Goal: Task Accomplishment & Management: Complete application form

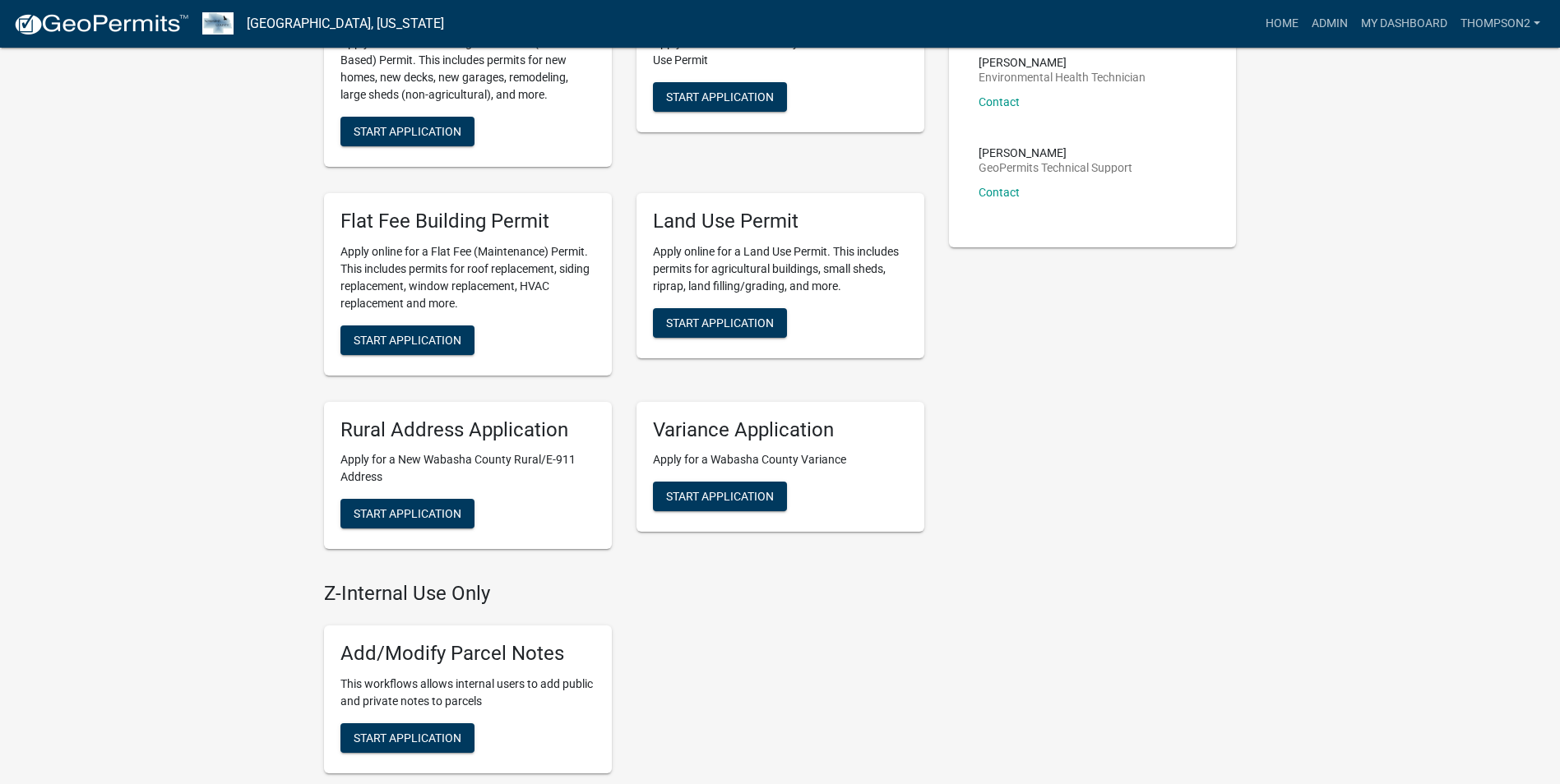
scroll to position [904, 0]
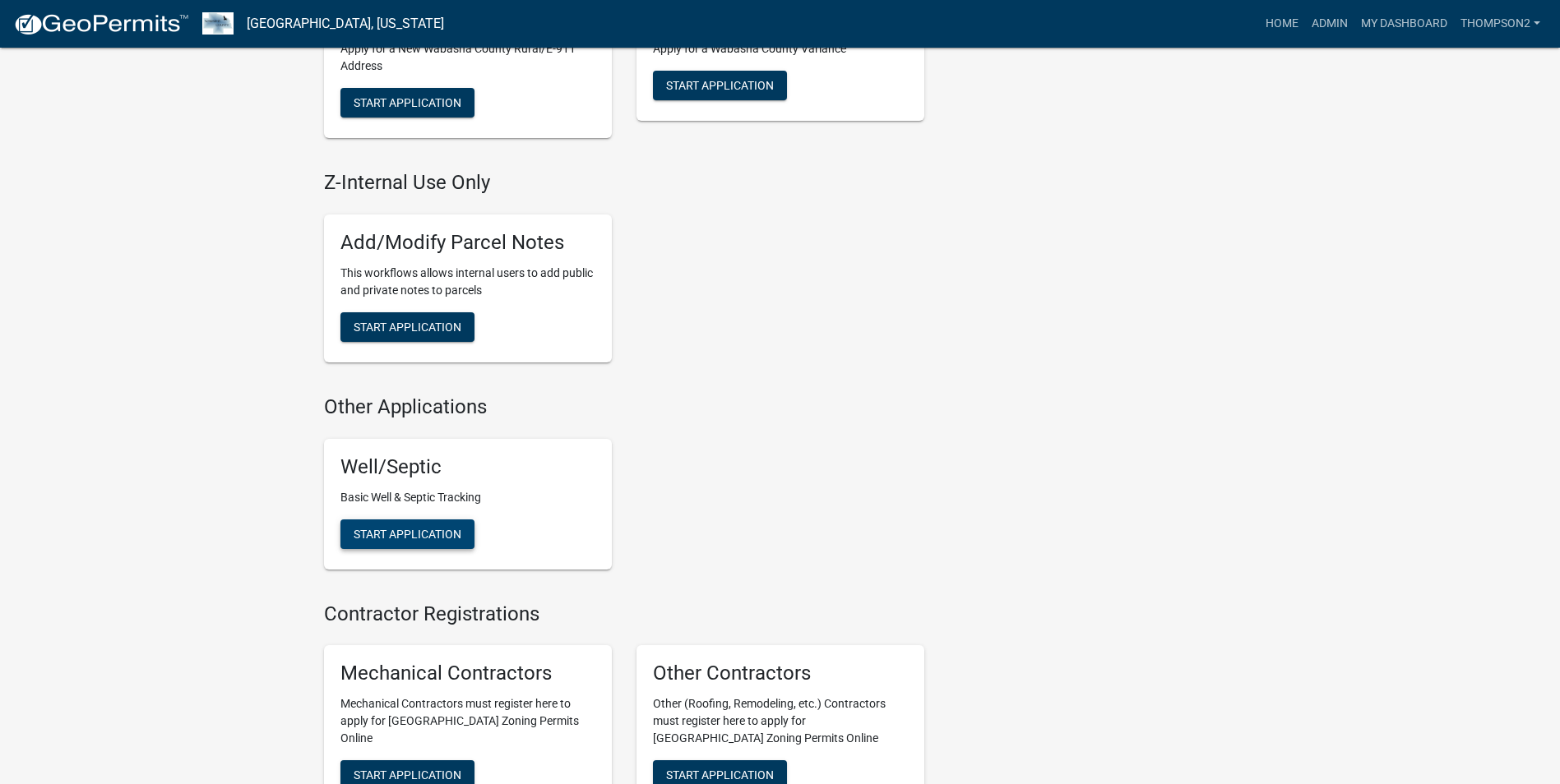
click at [392, 529] on span "Start Application" at bounding box center [407, 533] width 107 height 13
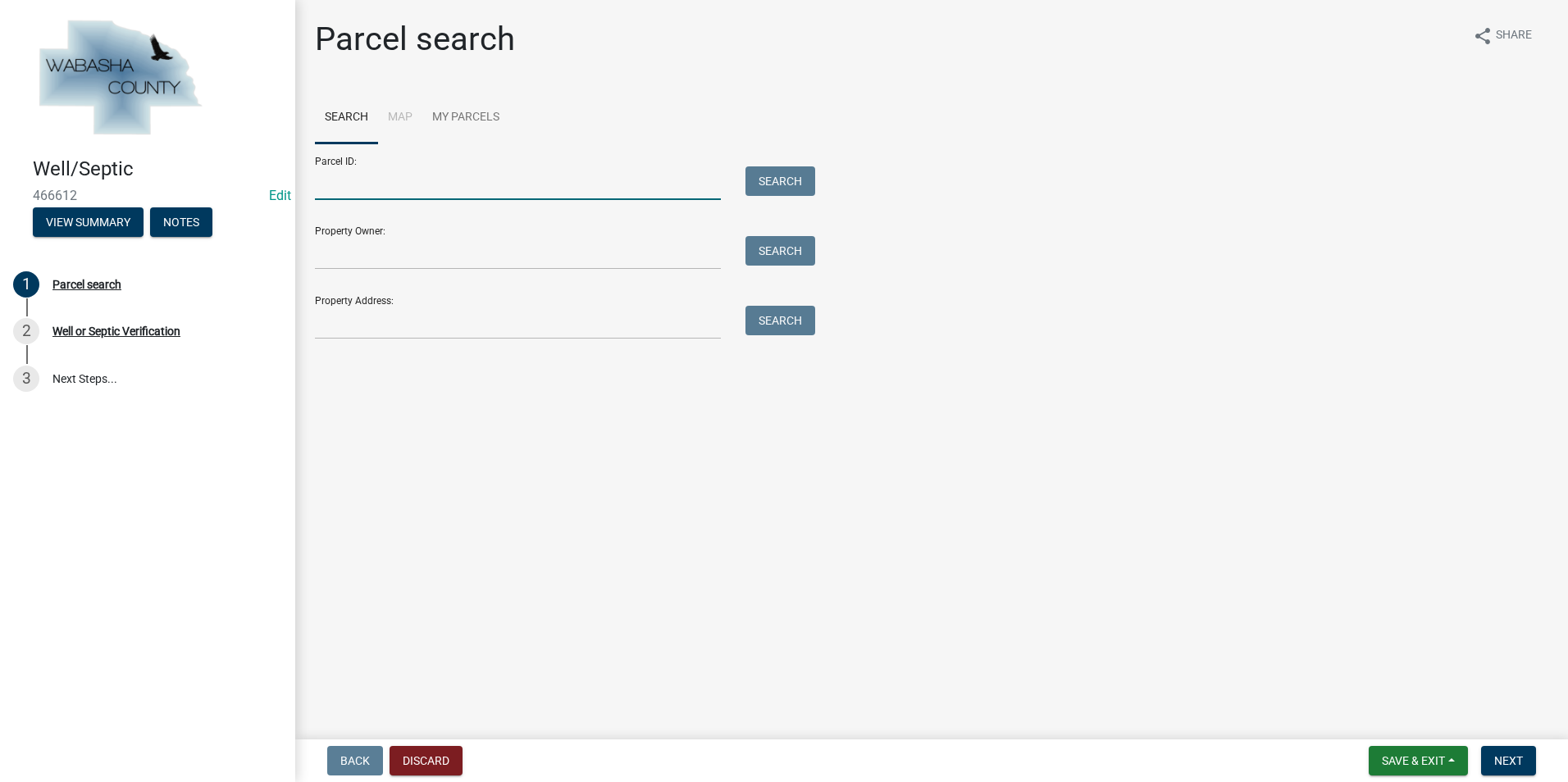
click at [335, 189] on input "Parcel ID:" at bounding box center [518, 184] width 406 height 34
type input "r06.00259.00"
click at [763, 169] on button "Search" at bounding box center [780, 181] width 70 height 30
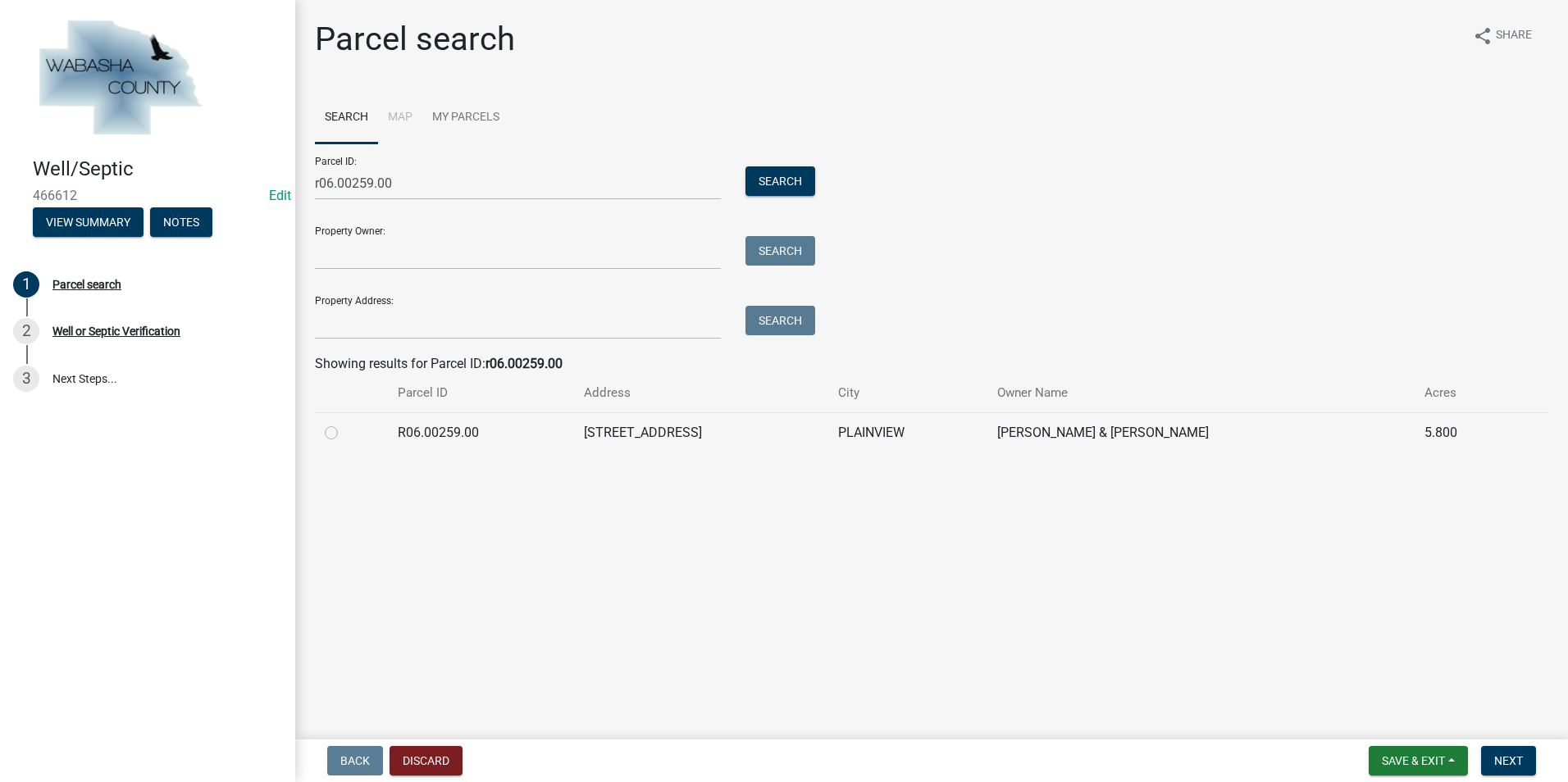
click at [344, 423] on label at bounding box center [344, 423] width 0 height 0
click at [344, 434] on input "radio" at bounding box center [349, 428] width 11 height 11
radio input "true"
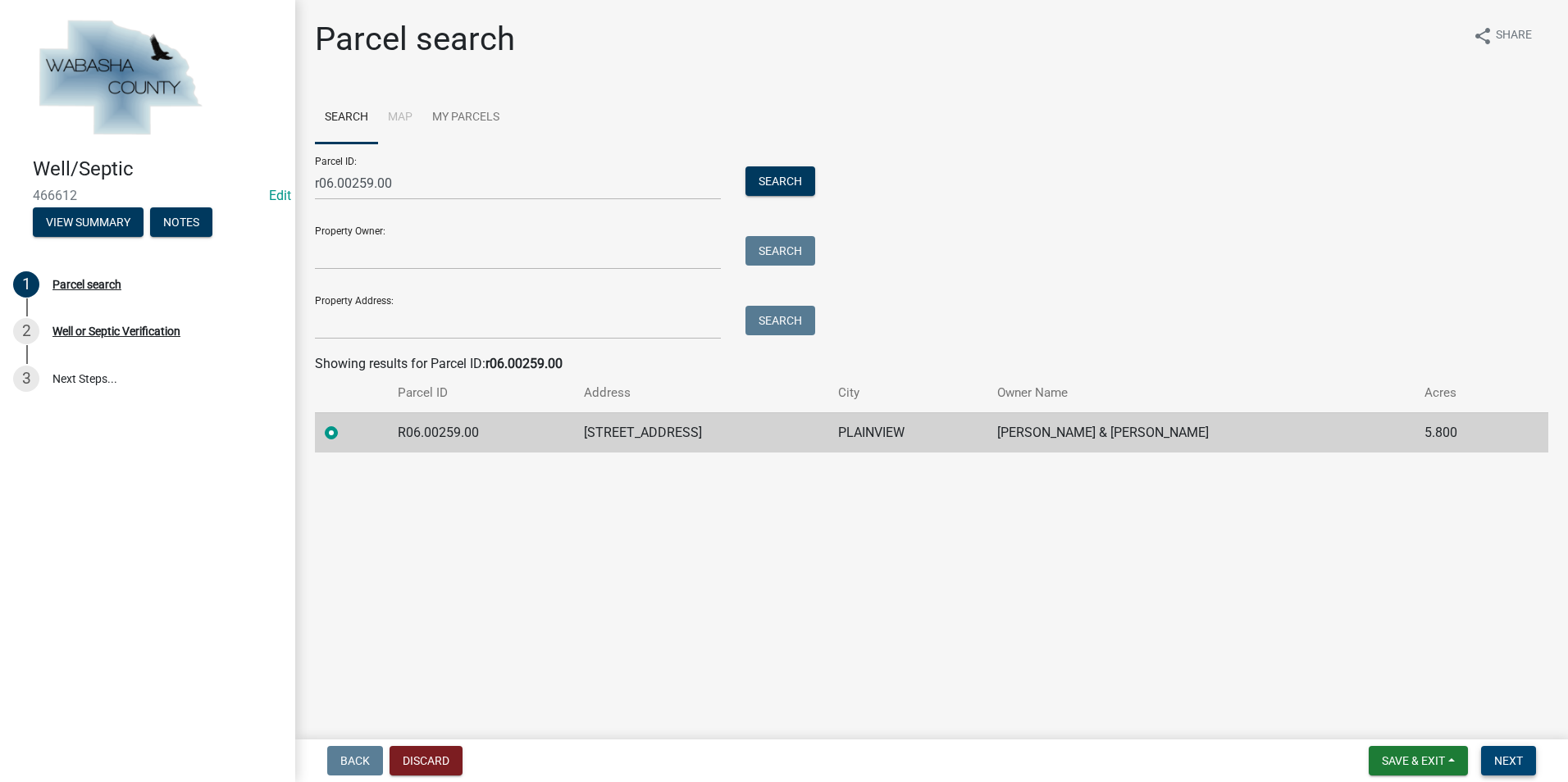
drag, startPoint x: 1502, startPoint y: 756, endPoint x: 1356, endPoint y: 725, distance: 149.3
click at [1502, 757] on span "Next" at bounding box center [1509, 761] width 29 height 13
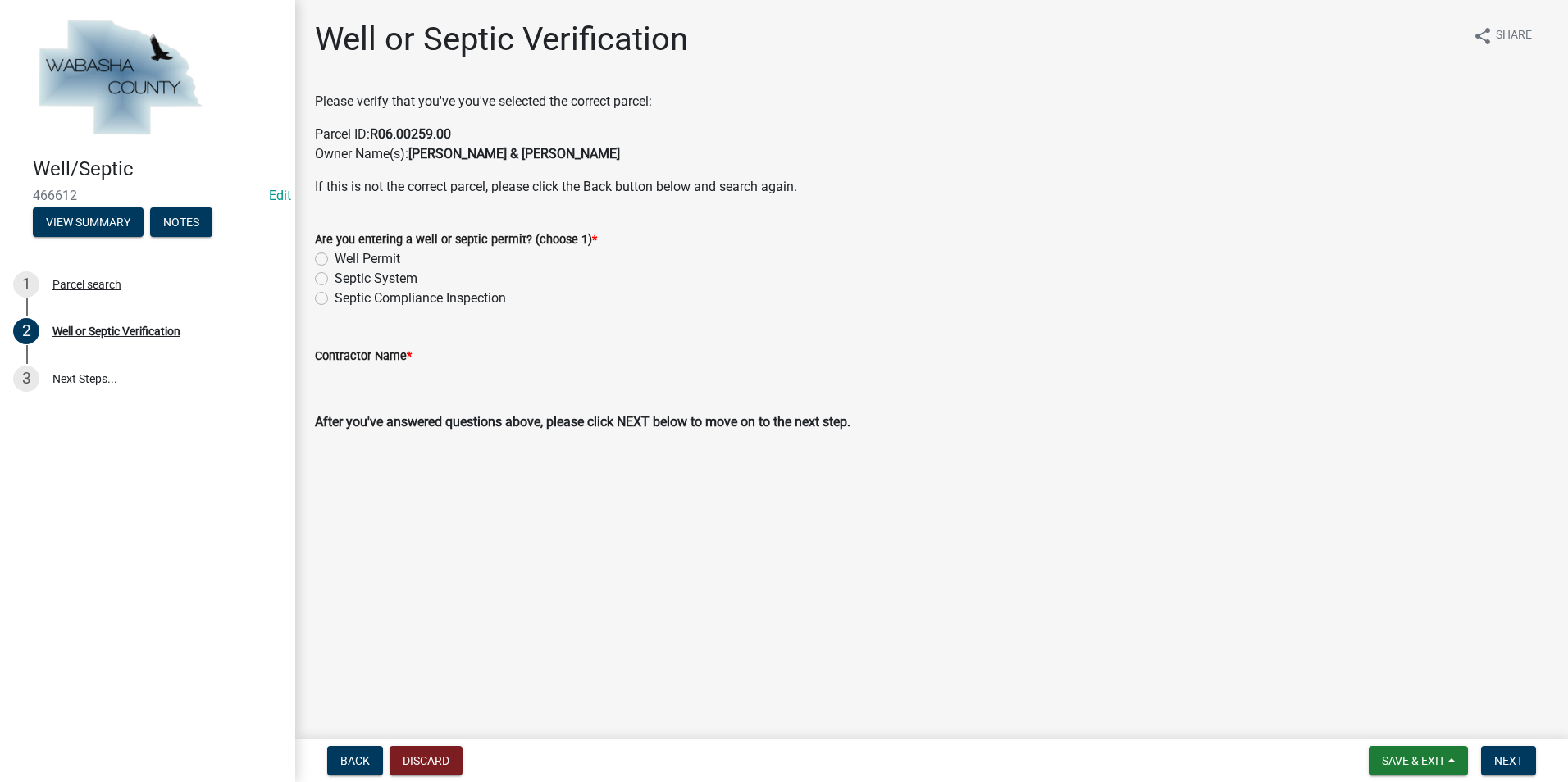
click at [335, 297] on label "Septic Compliance Inspection" at bounding box center [421, 298] width 172 height 20
click at [335, 297] on input "Septic Compliance Inspection" at bounding box center [340, 294] width 11 height 11
radio input "true"
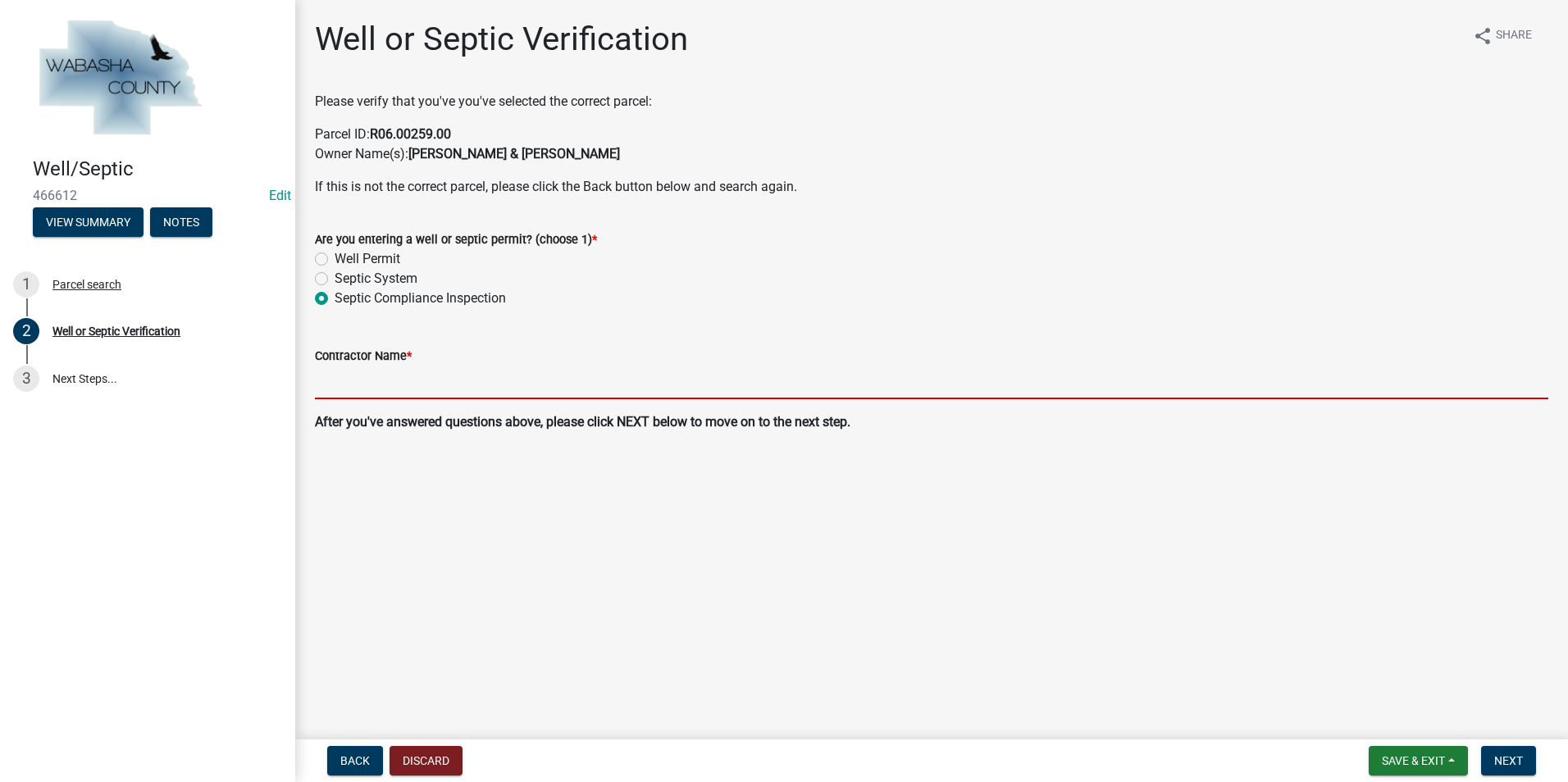
click at [345, 382] on input "Contractor Name *" at bounding box center [931, 382] width 1233 height 34
type input "[PERSON_NAME] Backhoe & Septic"
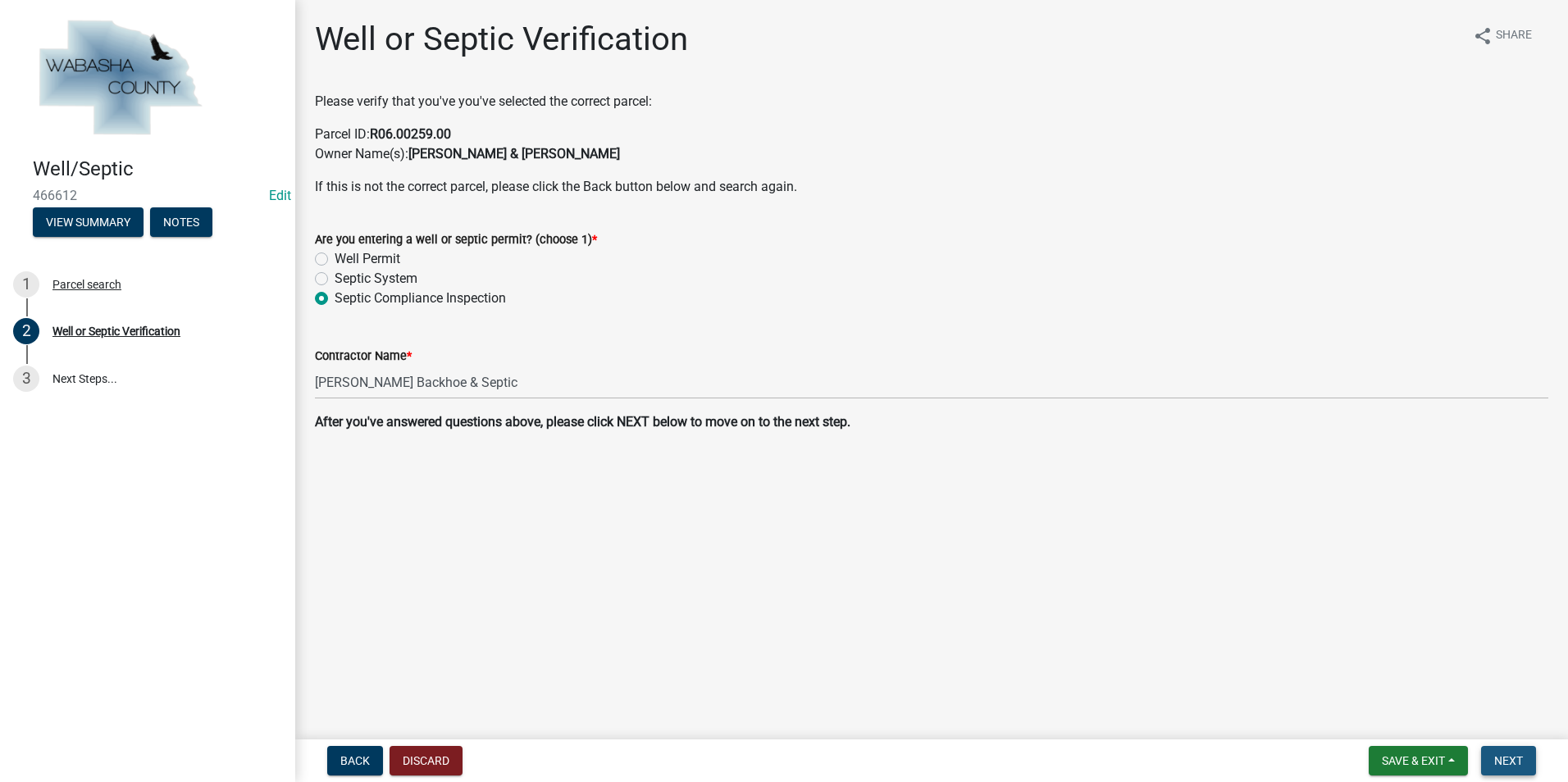
click at [1483, 752] on button "Next" at bounding box center [1508, 761] width 55 height 30
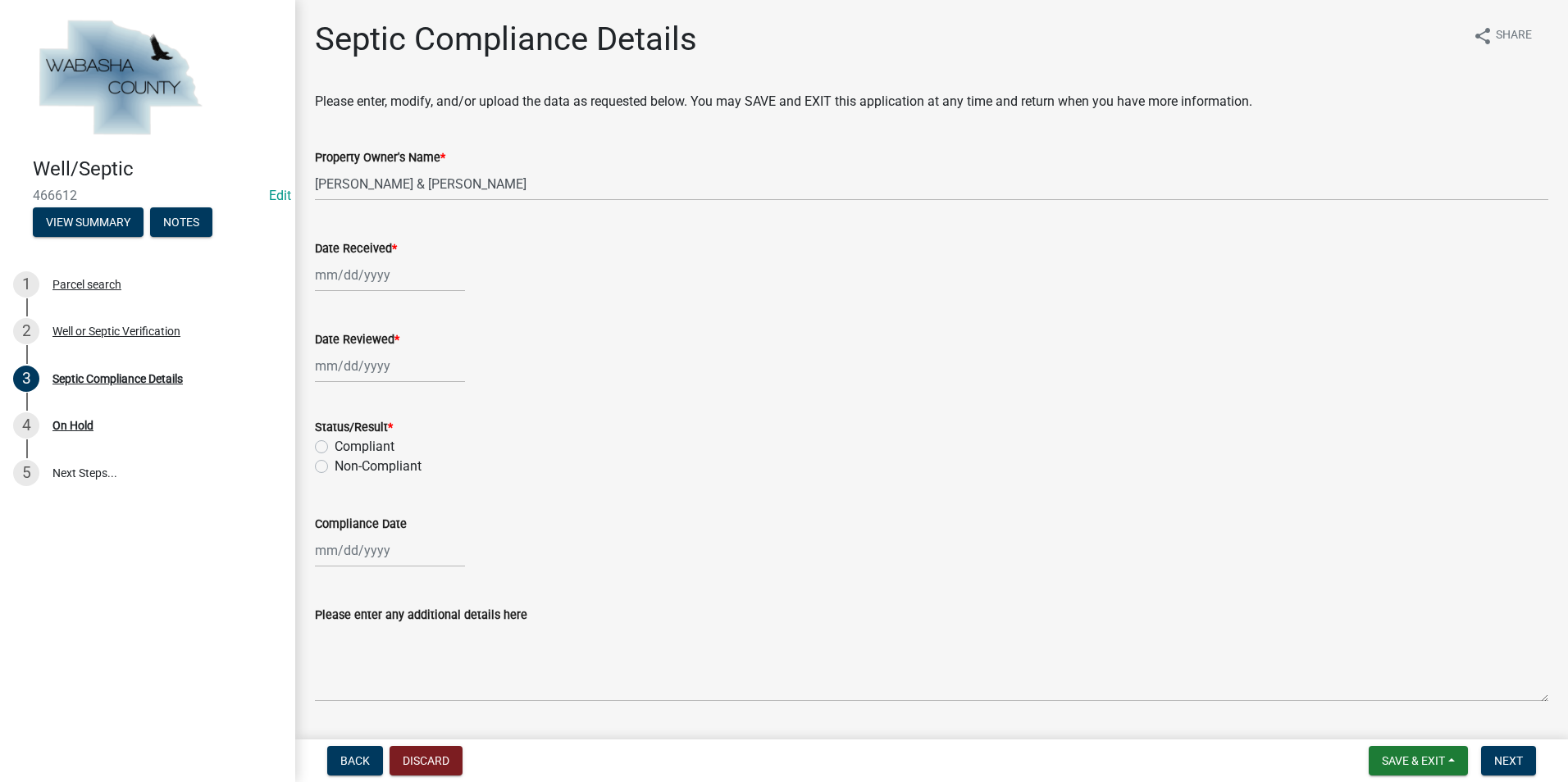
click at [355, 271] on div at bounding box center [389, 275] width 150 height 34
select select "8"
select select "2025"
click at [382, 435] on div "20" at bounding box center [383, 441] width 26 height 26
type input "[DATE]"
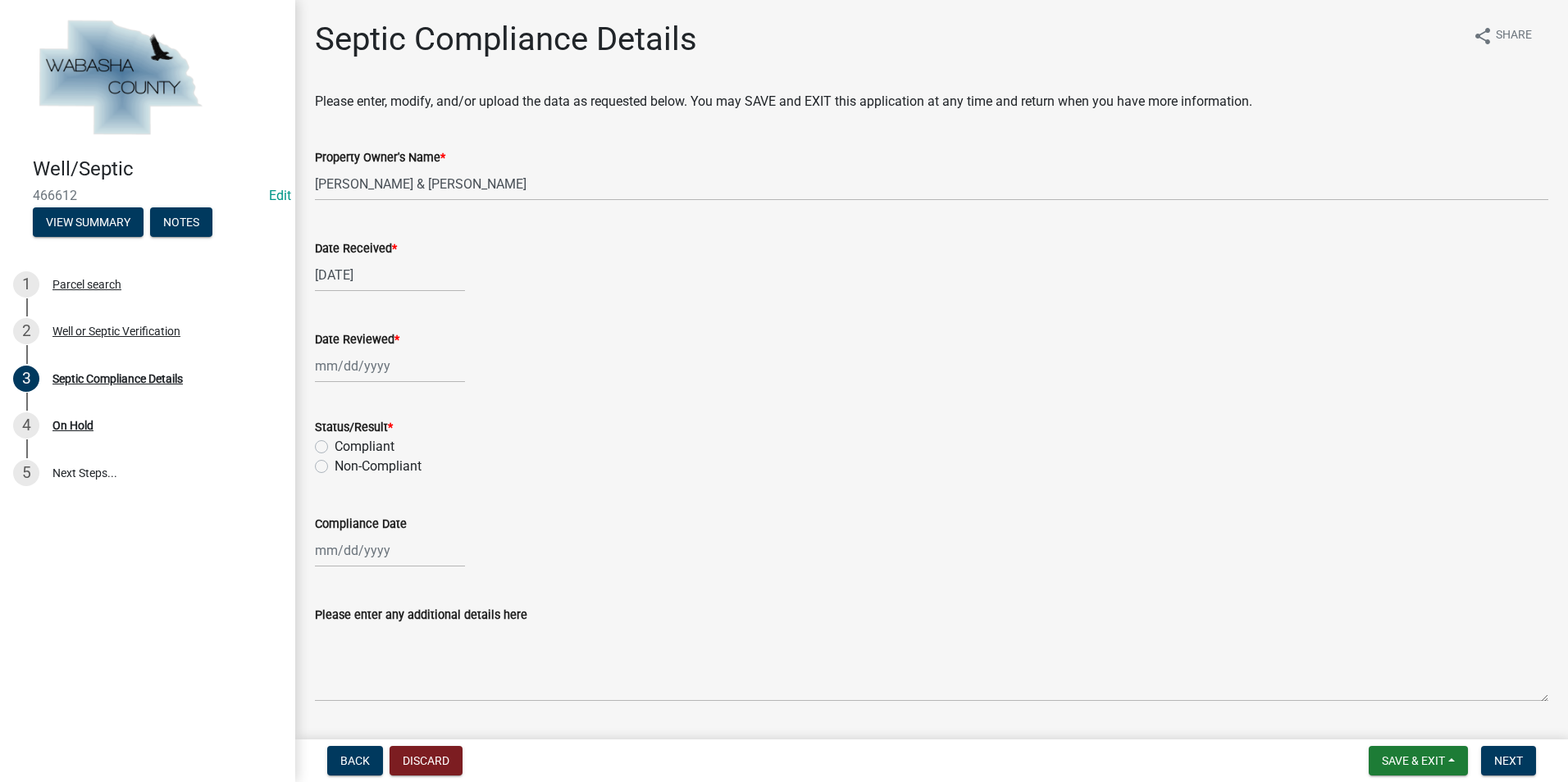
click at [343, 374] on div at bounding box center [389, 366] width 150 height 34
select select "8"
select select "2025"
click at [384, 523] on div "20" at bounding box center [383, 532] width 26 height 26
type input "[DATE]"
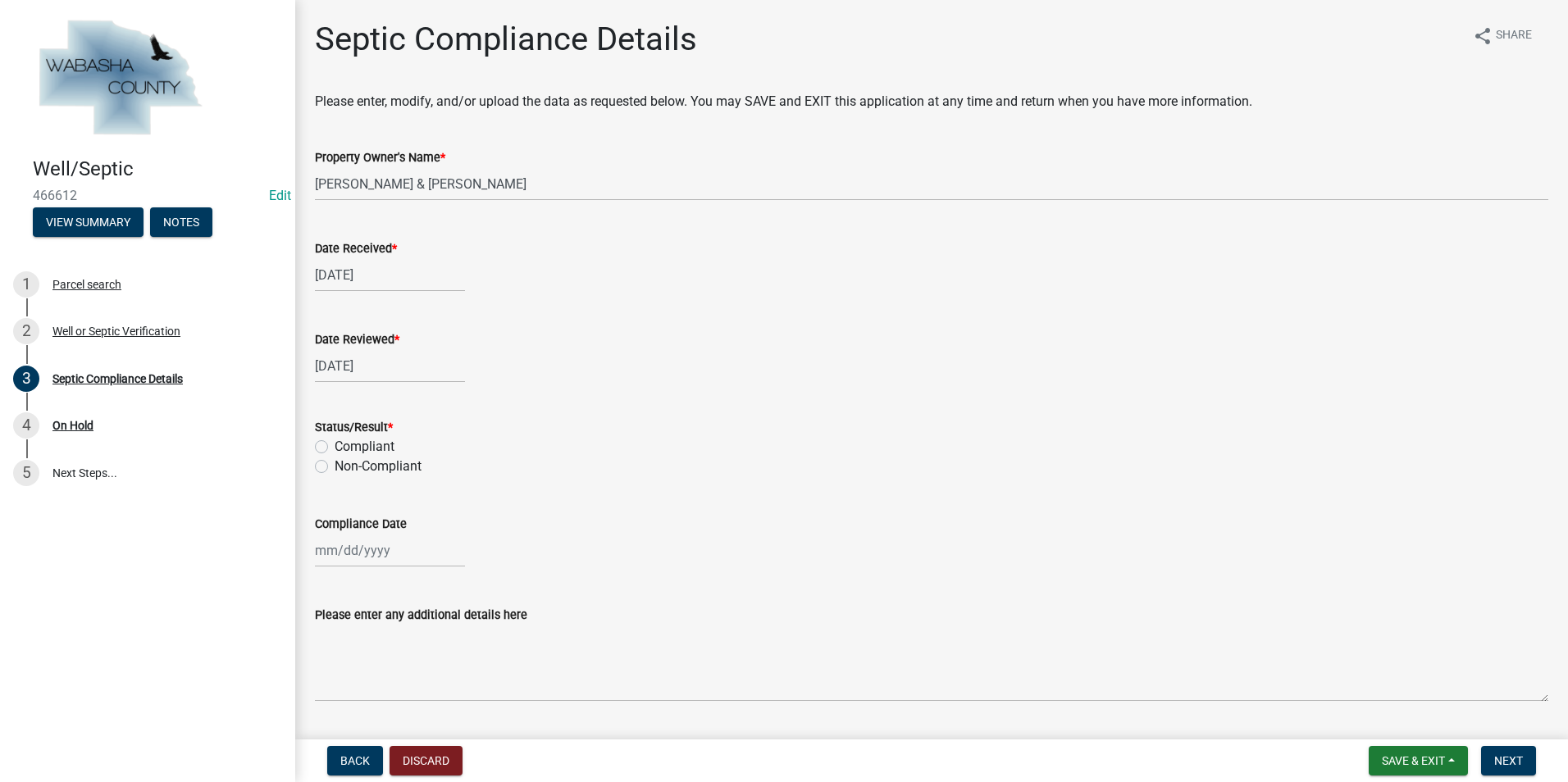
click at [335, 445] on label "Compliant" at bounding box center [365, 446] width 59 height 20
click at [335, 445] on input "Compliant" at bounding box center [340, 442] width 11 height 11
radio input "true"
click at [366, 546] on div at bounding box center [389, 551] width 150 height 34
select select "8"
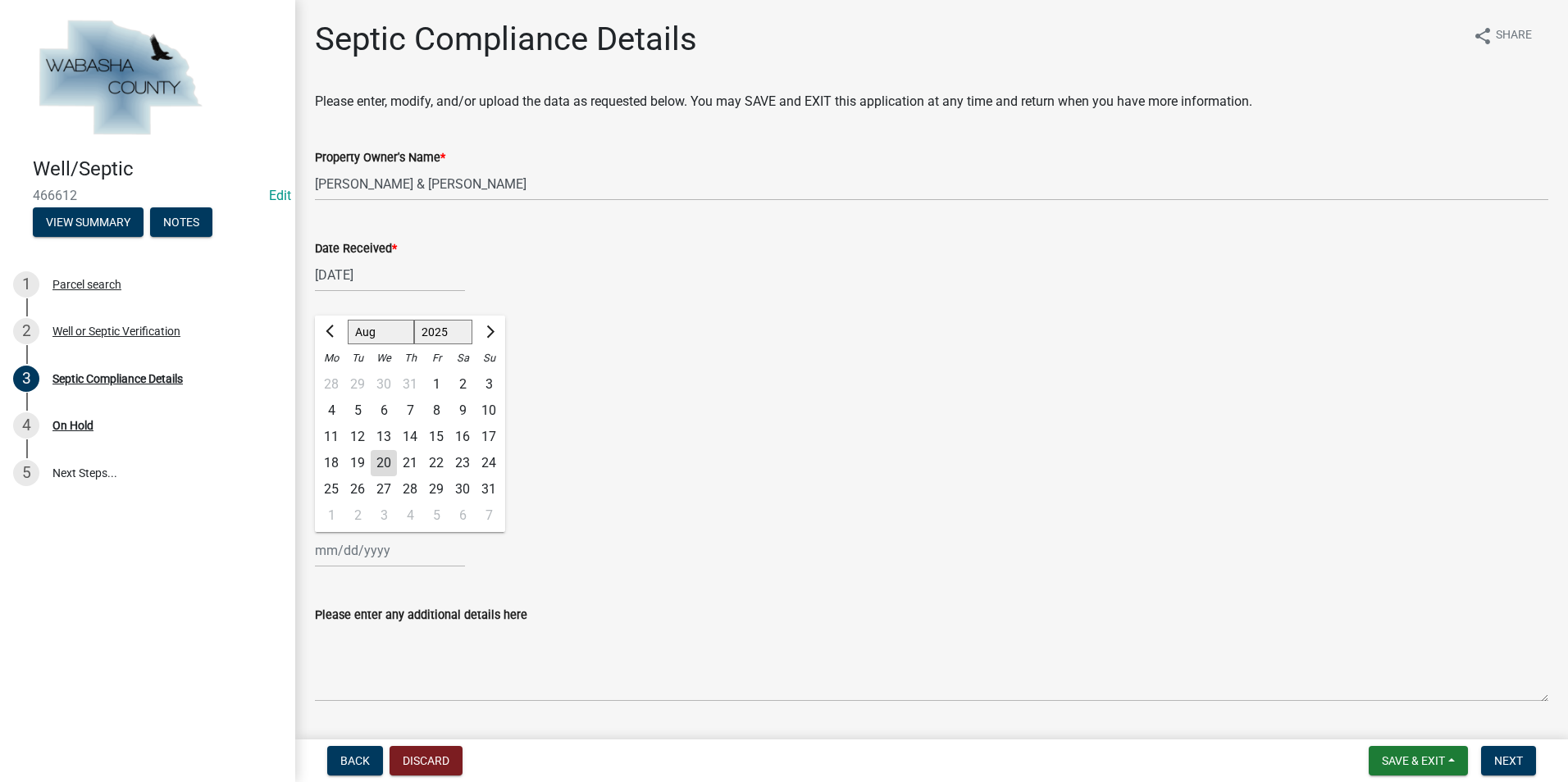
click at [442, 330] on select "2023 2024 2025" at bounding box center [443, 332] width 59 height 25
select select "2024"
click at [414, 320] on select "2023 2024 2025" at bounding box center [443, 332] width 59 height 25
click at [324, 334] on button "Previous month" at bounding box center [331, 332] width 20 height 26
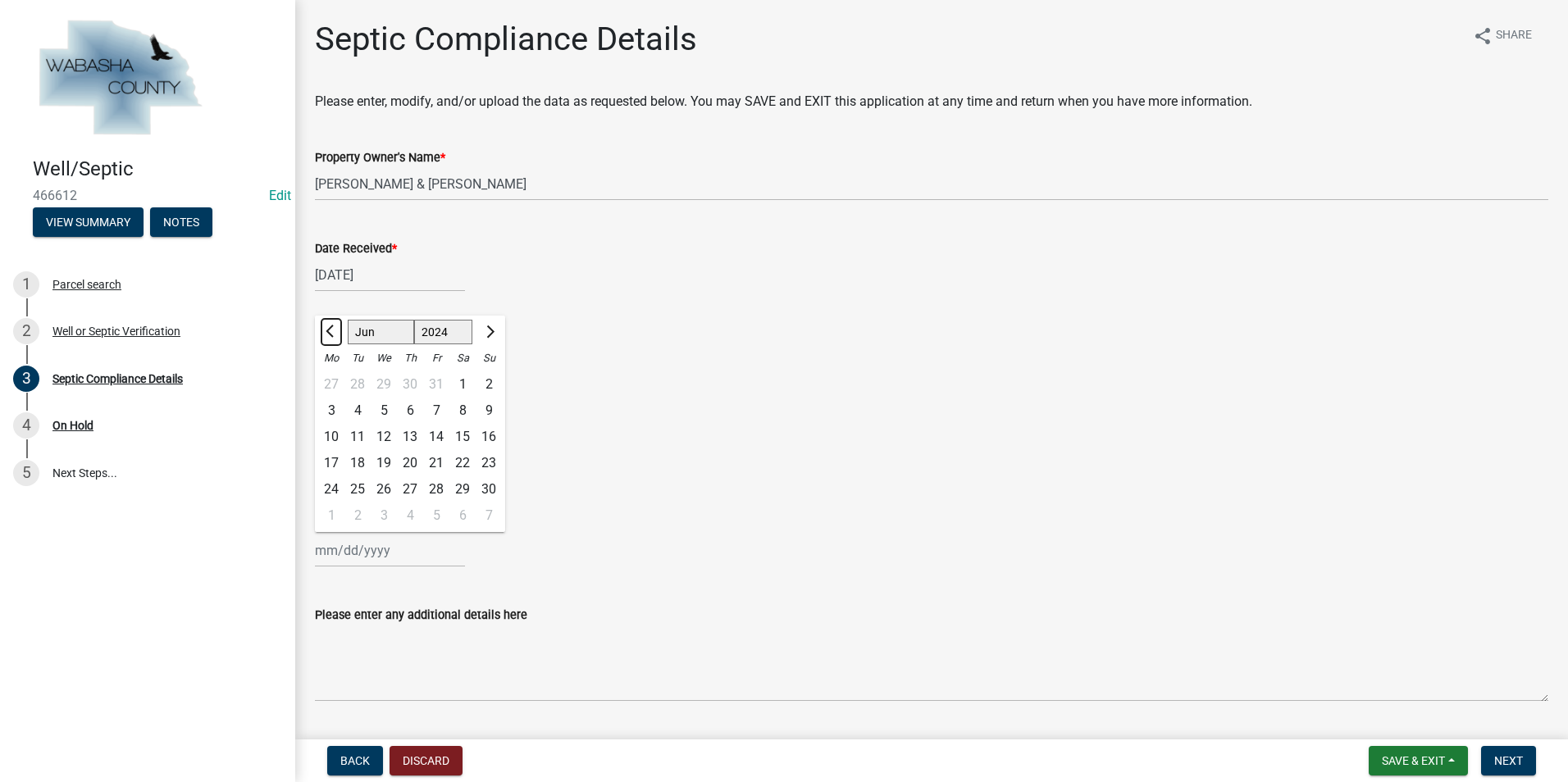
click at [324, 334] on button "Previous month" at bounding box center [331, 332] width 20 height 26
select select "4"
click at [435, 415] on div "12" at bounding box center [436, 411] width 26 height 26
type input "[DATE]"
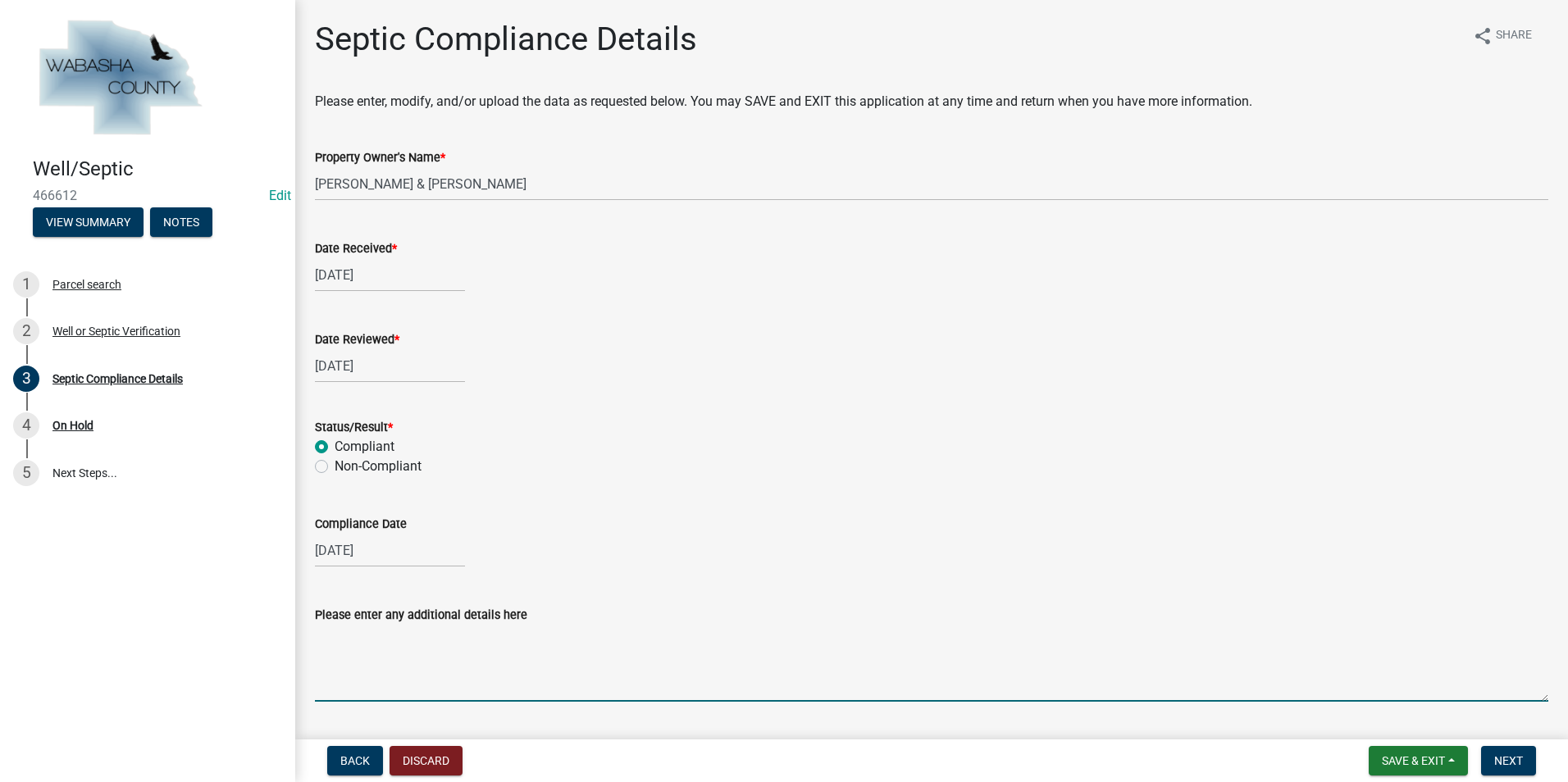
click at [402, 654] on textarea "Please enter any additional details here" at bounding box center [931, 663] width 1233 height 77
type textarea "Came In with building permit application [DATE]"
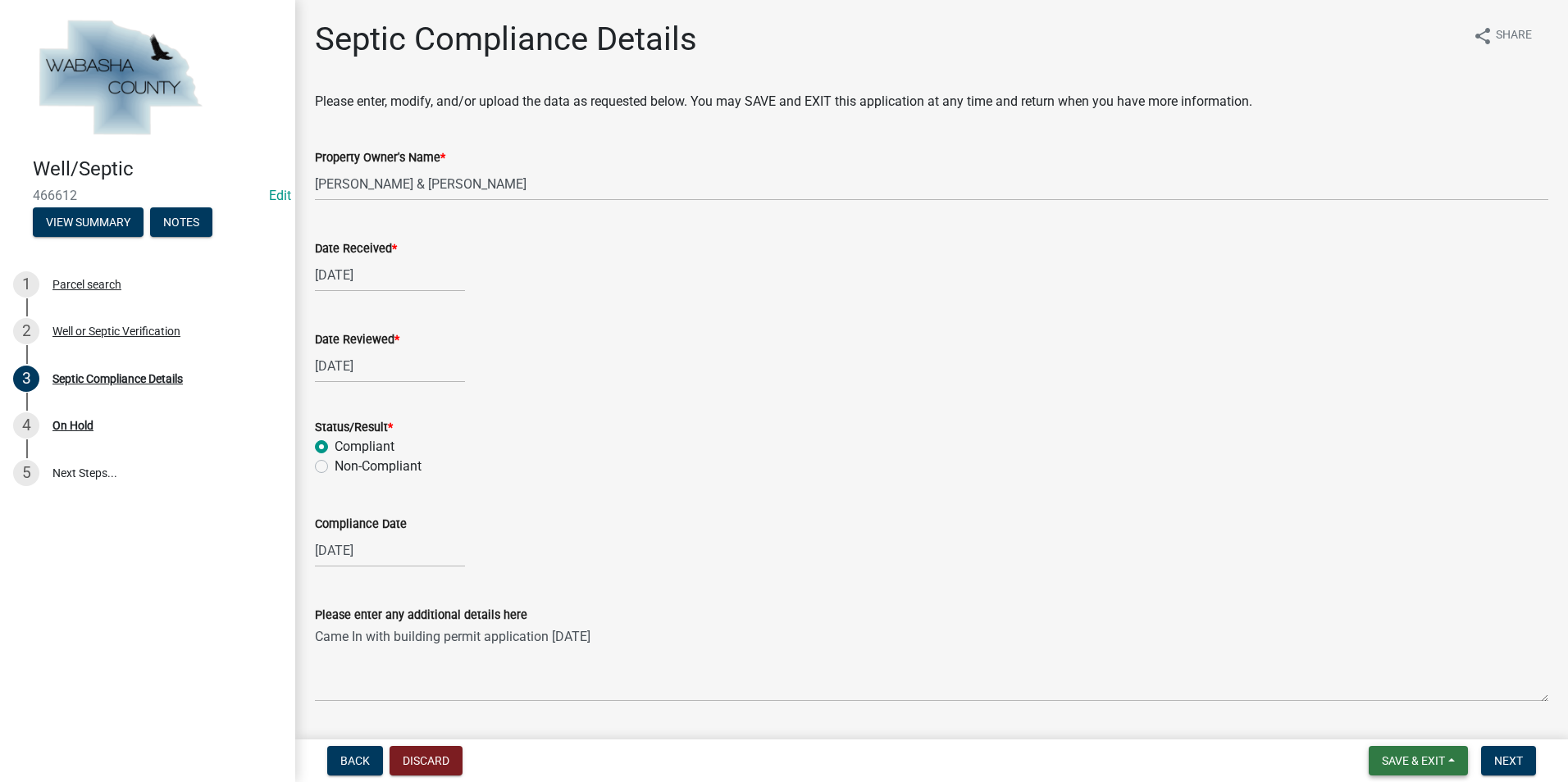
click at [1438, 756] on span "Save & Exit" at bounding box center [1413, 761] width 63 height 13
click at [1403, 728] on button "Save & Exit" at bounding box center [1401, 718] width 131 height 39
